Goal: Navigation & Orientation: Find specific page/section

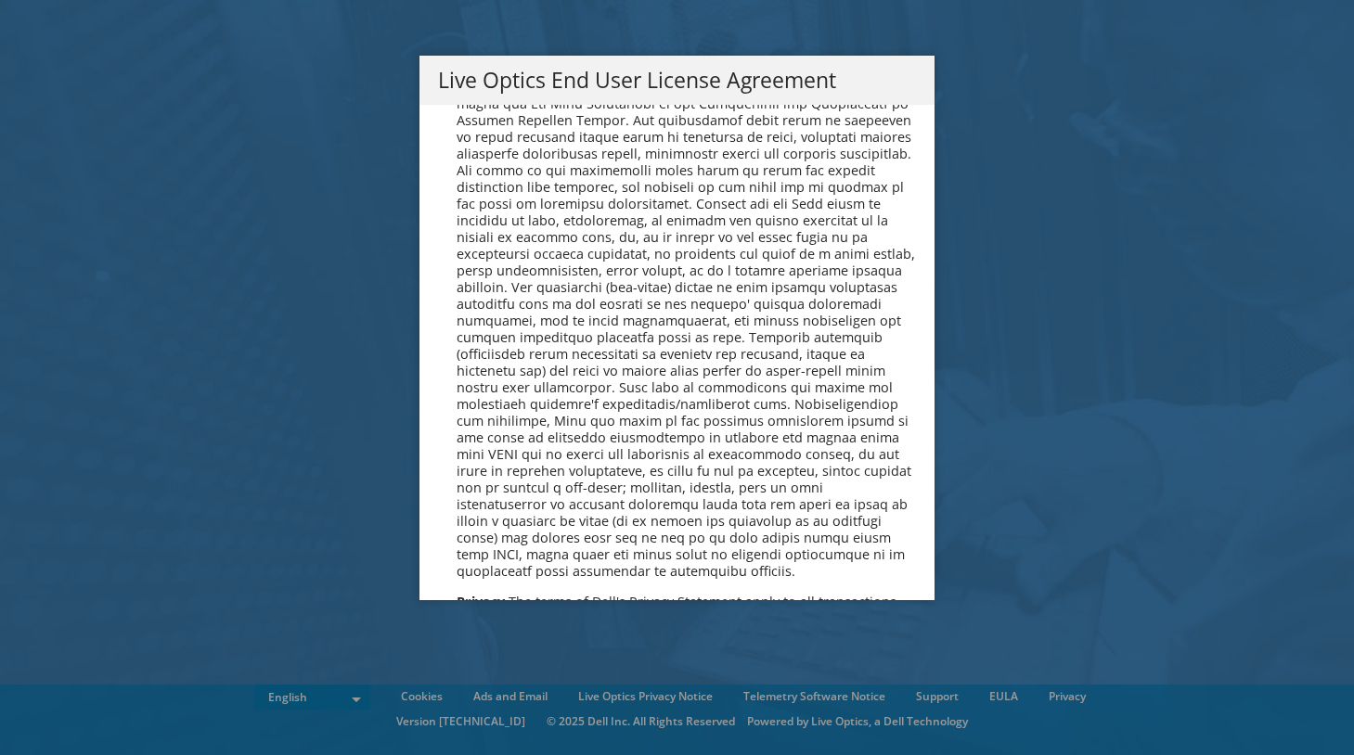
scroll to position [6799, 0]
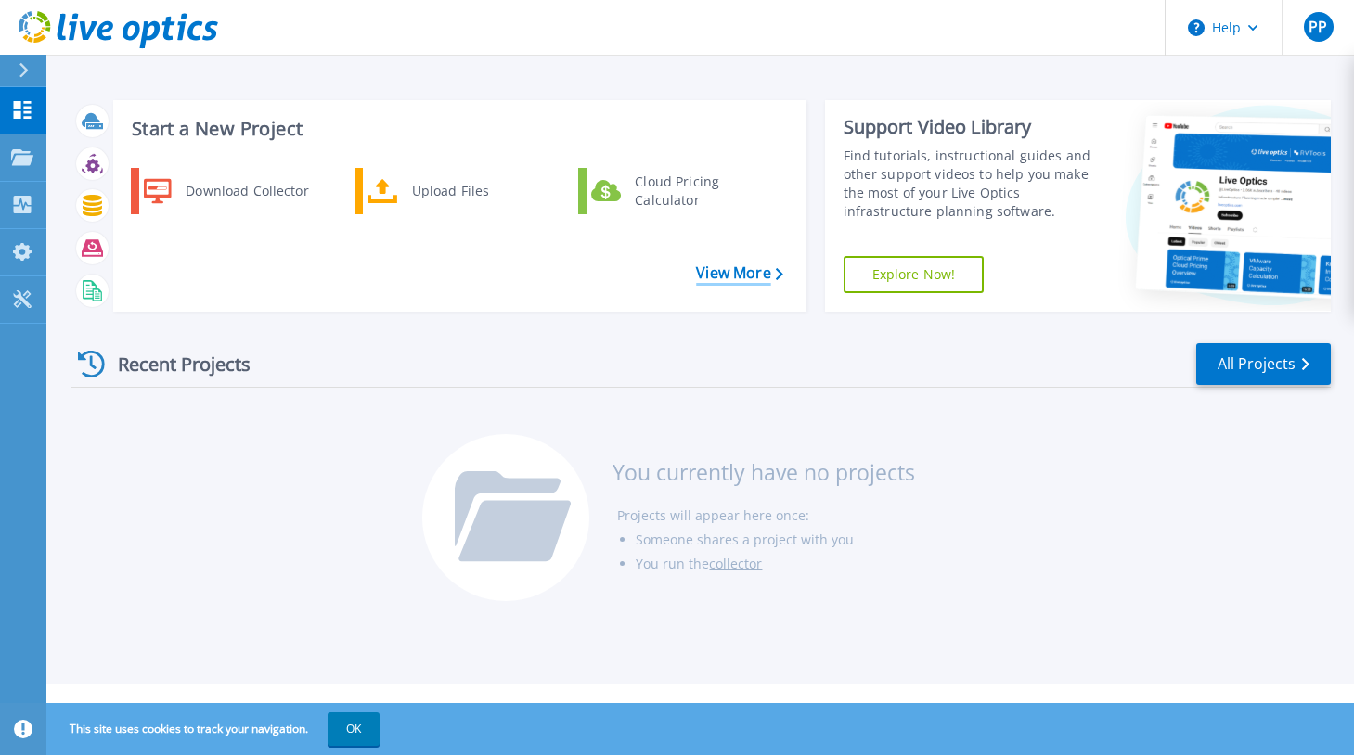
click at [741, 280] on link "View More" at bounding box center [739, 273] width 86 height 18
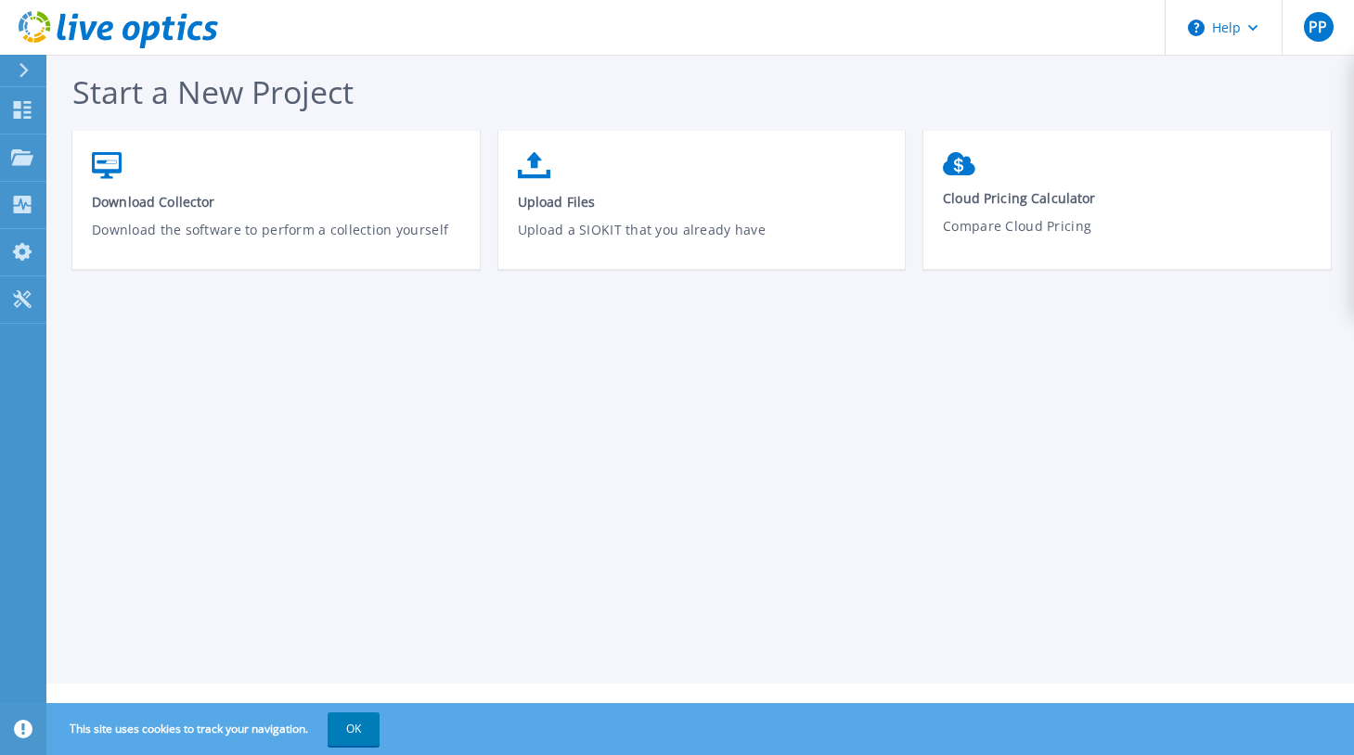
click at [28, 77] on div at bounding box center [32, 71] width 30 height 32
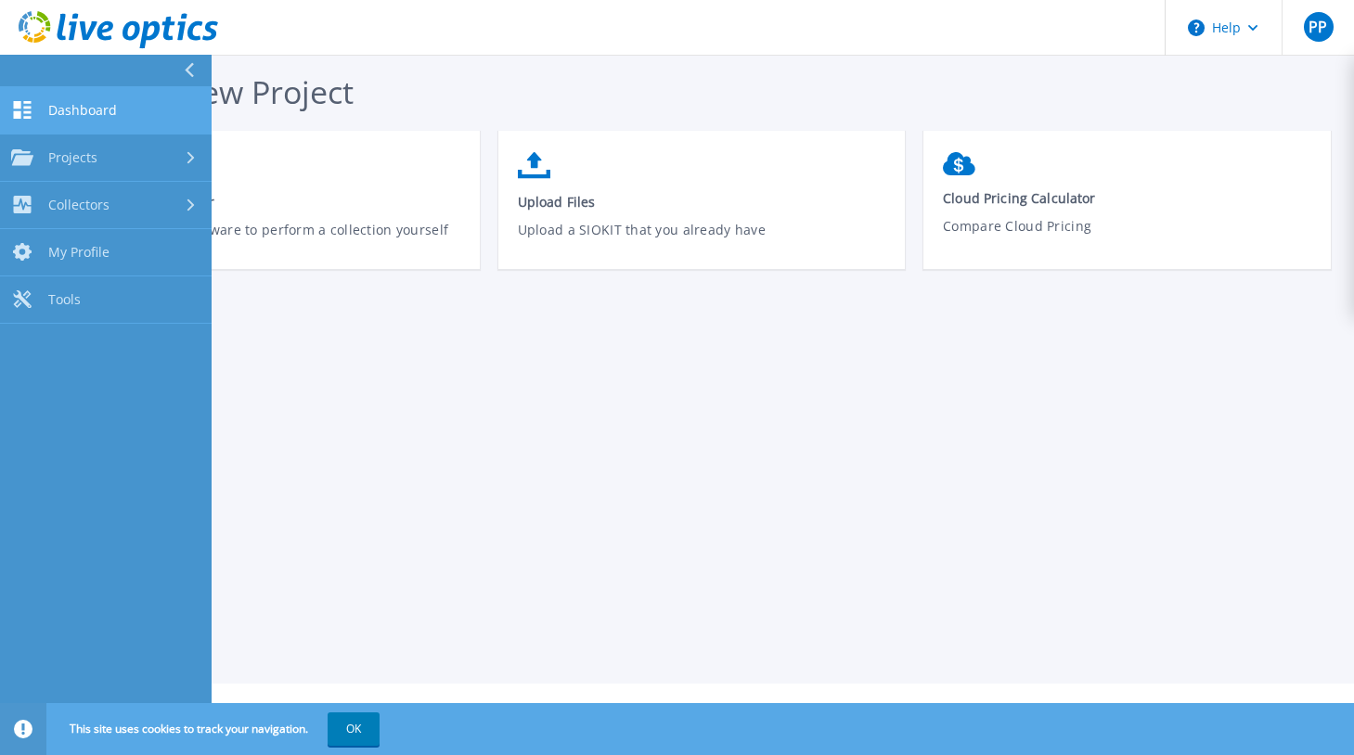
click at [82, 122] on link "Dashboard Dashboard" at bounding box center [106, 110] width 212 height 47
